Goal: Find specific page/section: Find specific page/section

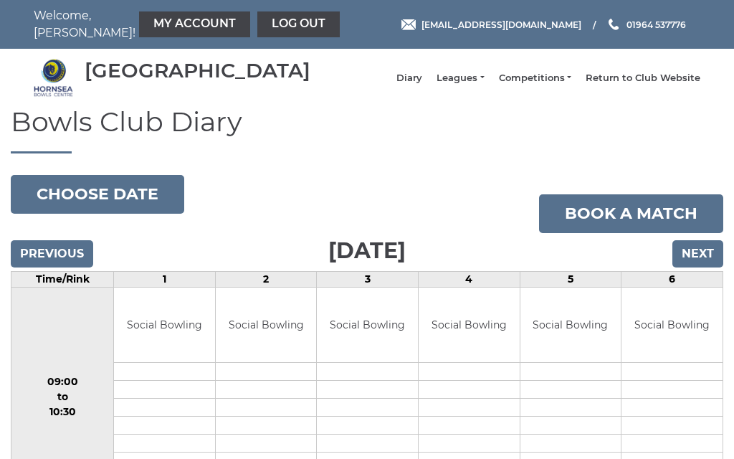
click at [484, 85] on link "Leagues" at bounding box center [460, 78] width 47 height 13
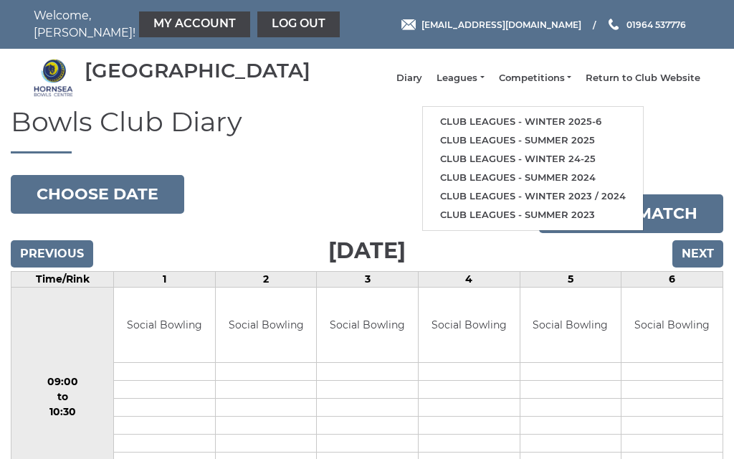
click at [526, 128] on link "Club leagues - Winter 2025-6" at bounding box center [533, 122] width 220 height 19
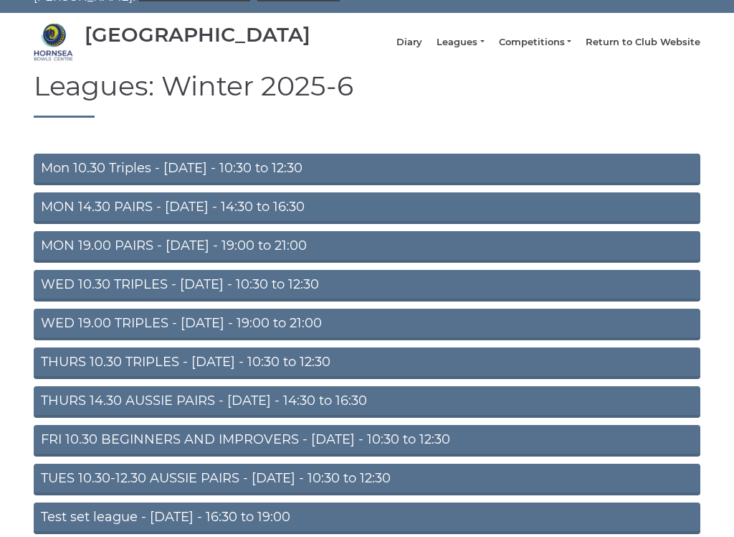
scroll to position [44, 0]
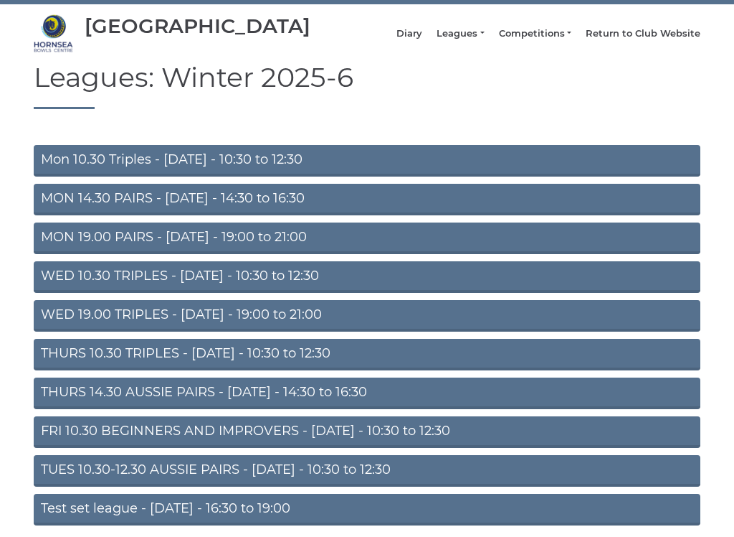
click at [270, 404] on link "THURS 14.30 AUSSIE PAIRS - [DATE] - 14:30 to 16:30" at bounding box center [367, 393] width 667 height 32
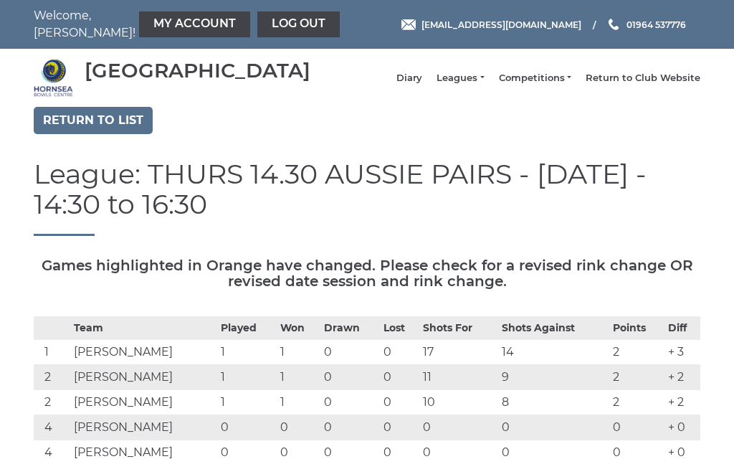
click at [258, 28] on link "Log out" at bounding box center [299, 24] width 82 height 26
